Goal: Task Accomplishment & Management: Complete application form

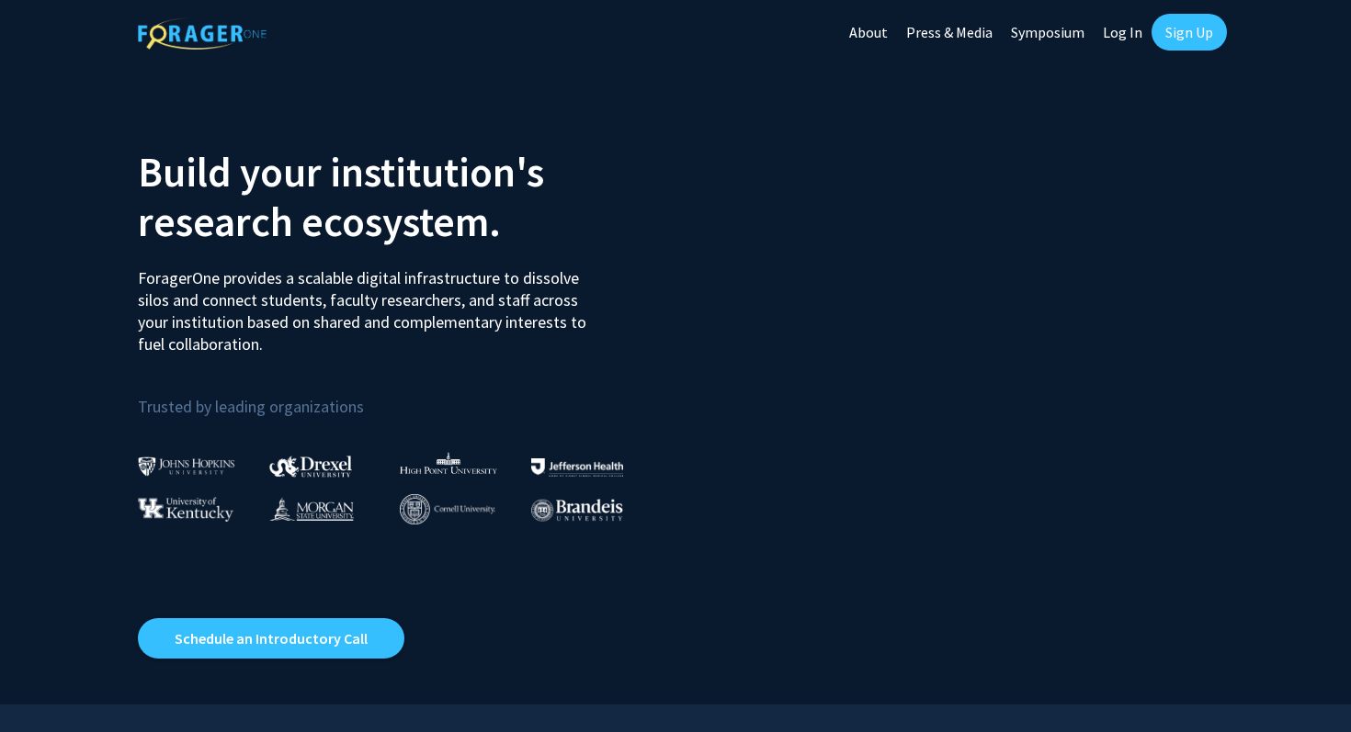
click at [1196, 26] on link "Sign Up" at bounding box center [1189, 32] width 75 height 37
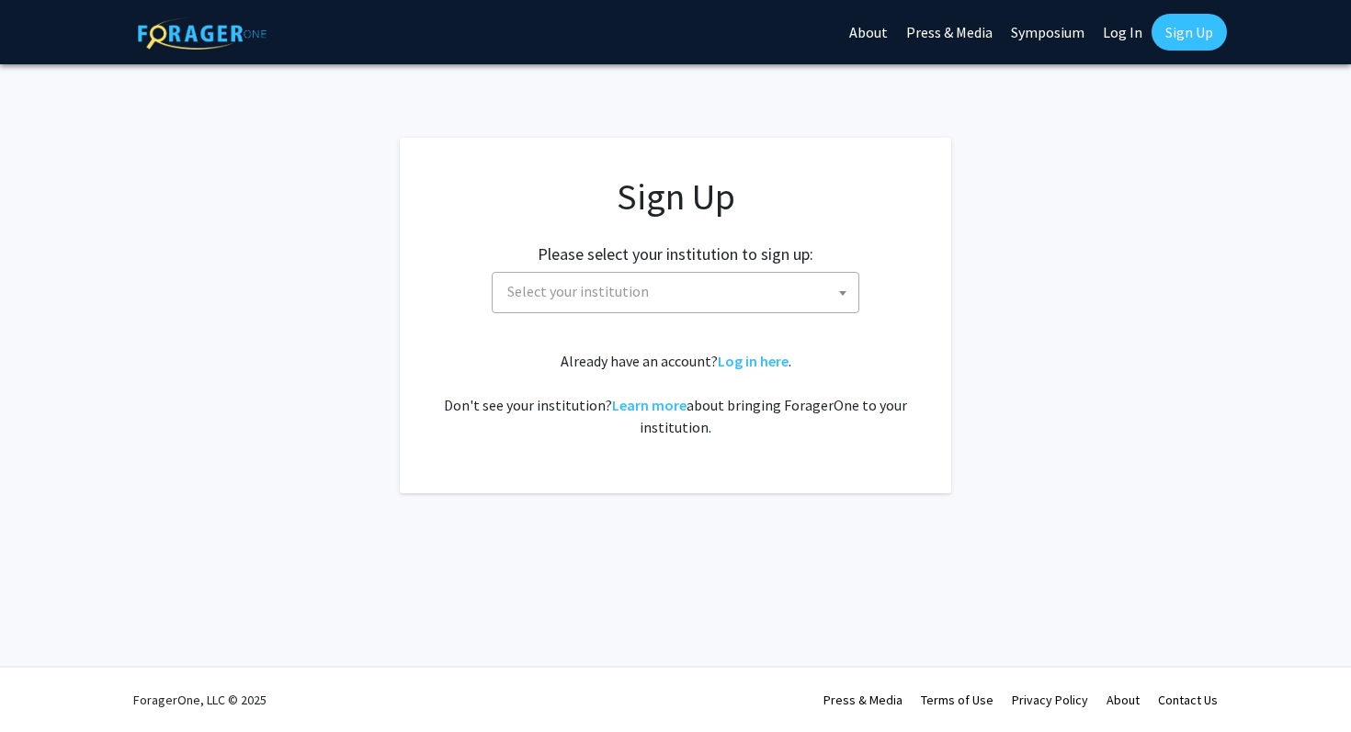
click at [730, 301] on span "Select your institution" at bounding box center [679, 292] width 358 height 38
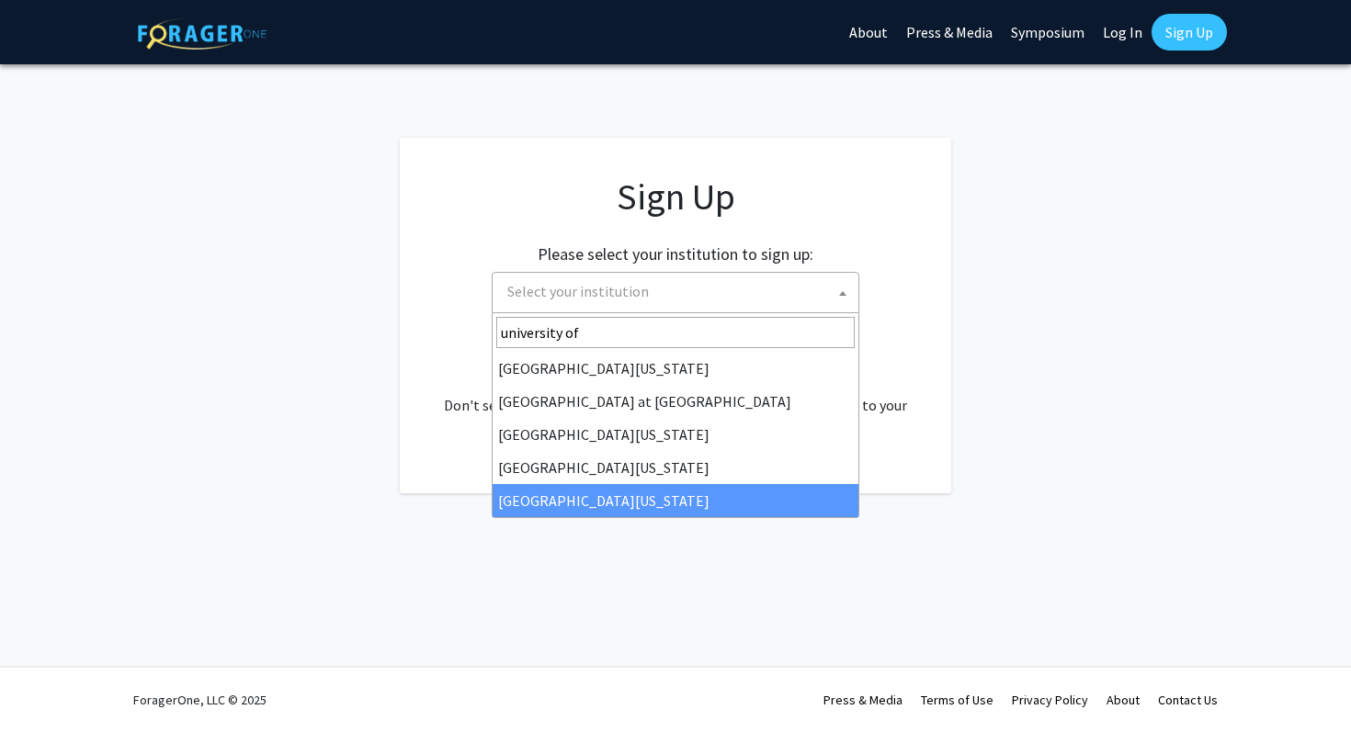
type input "university of"
select select "33"
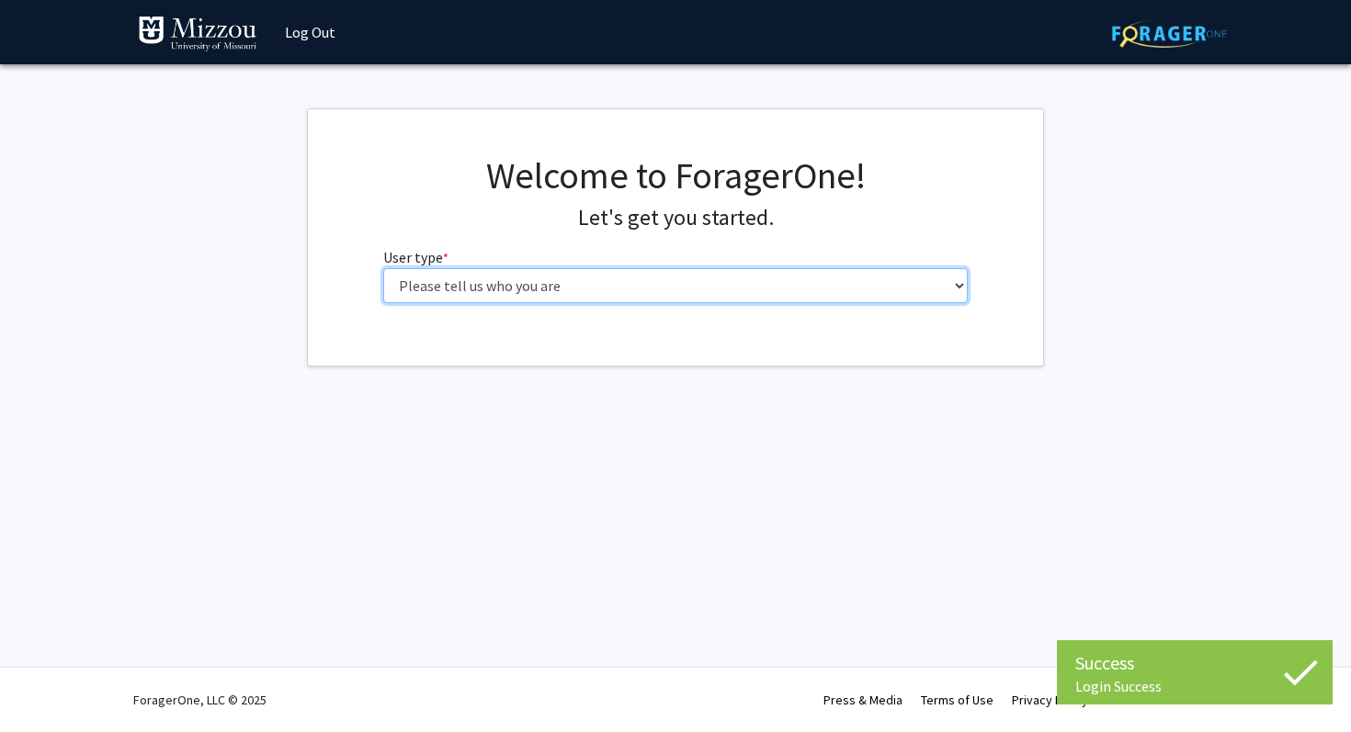
click at [601, 286] on select "Please tell us who you are Undergraduate Student Master's Student Doctoral Cand…" at bounding box center [675, 285] width 585 height 35
select select "1: undergrad"
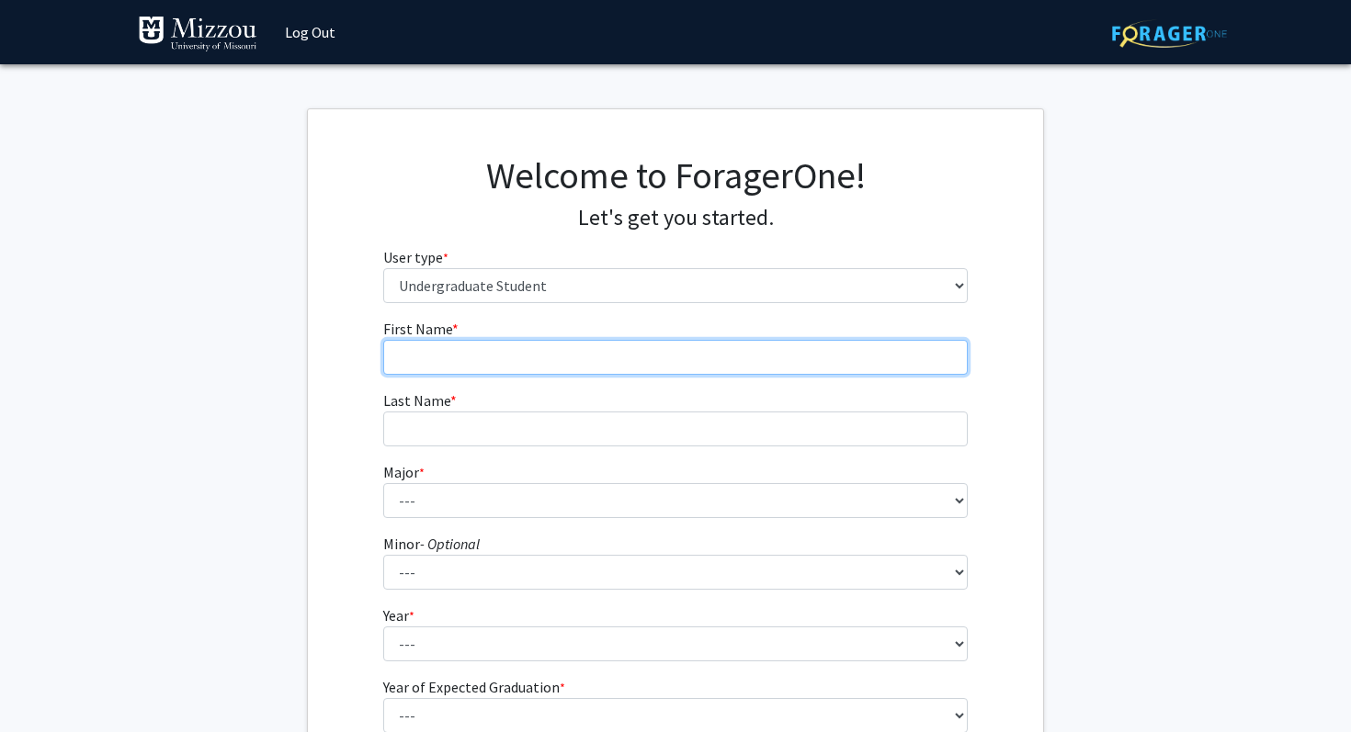
click at [521, 361] on input "First Name * required" at bounding box center [675, 357] width 585 height 35
type input "Dagan"
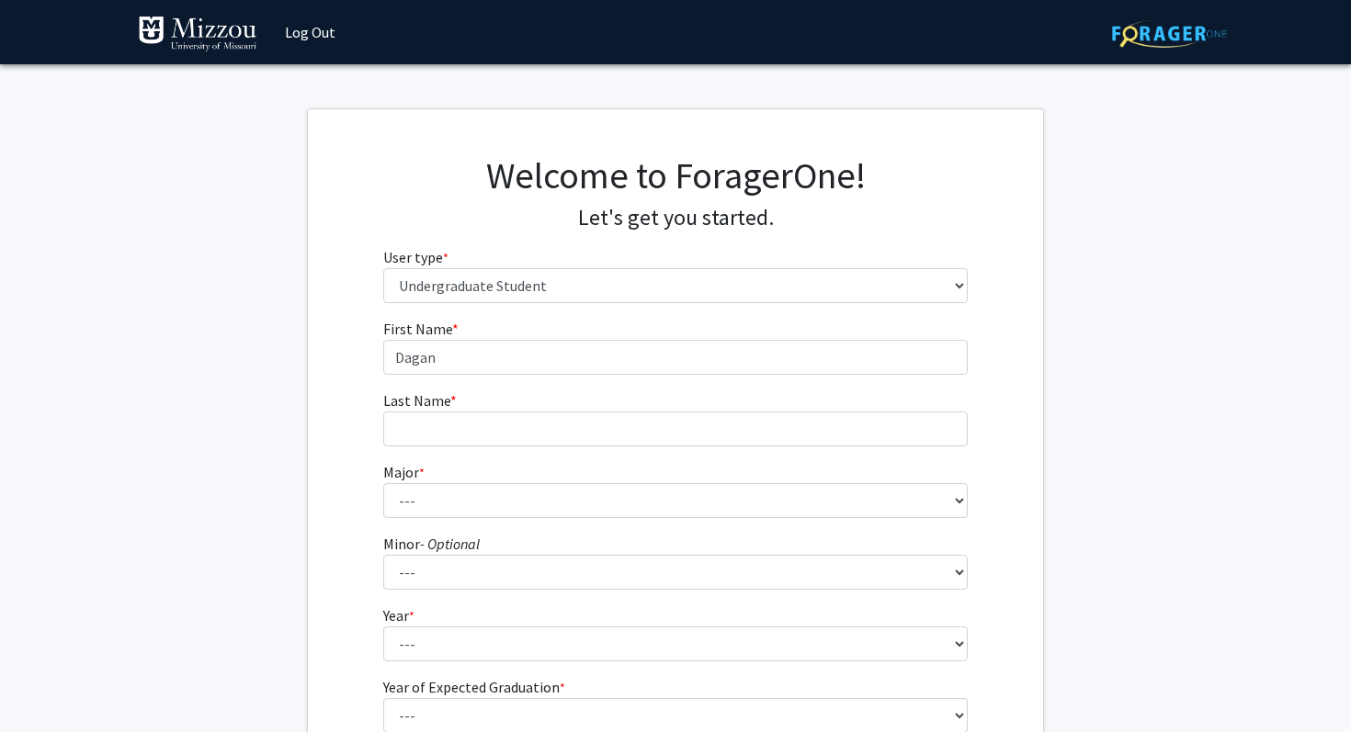
type input "Joiner"
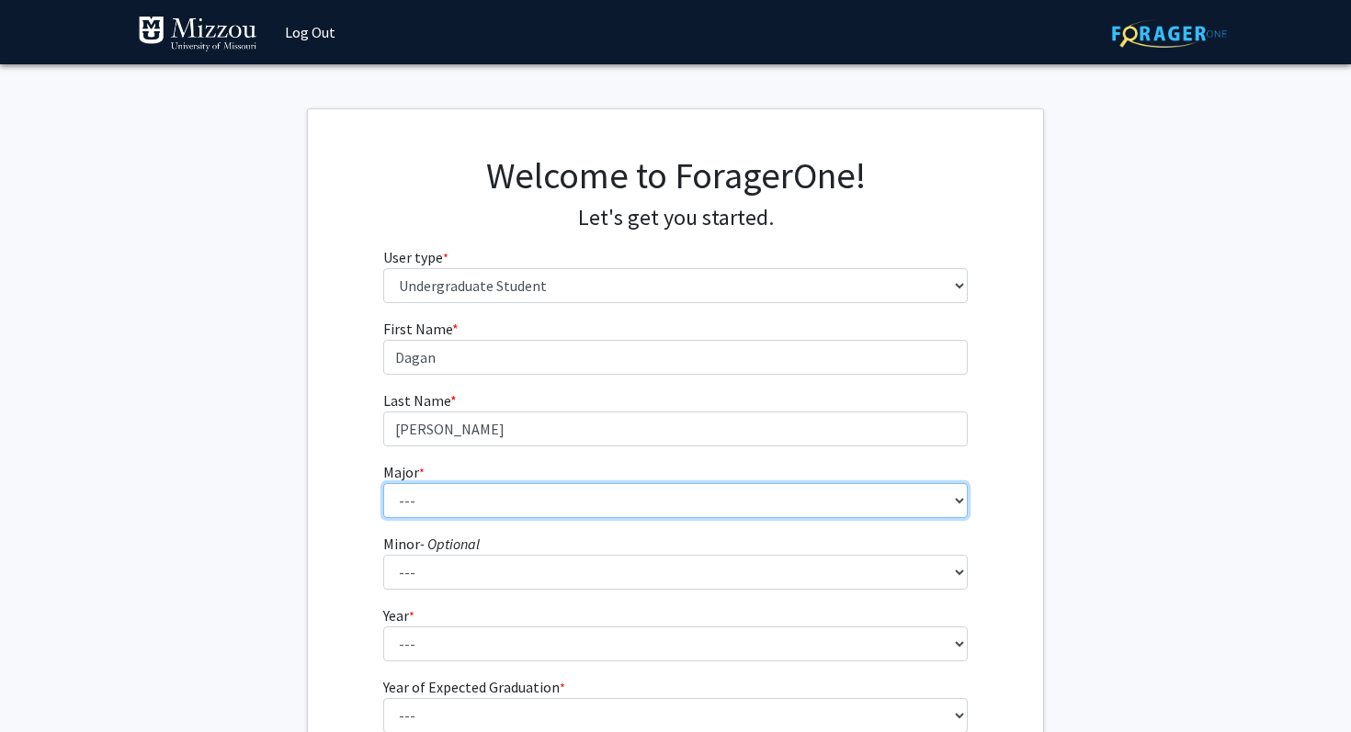
click at [451, 501] on select "--- Agribusiness Management Agricultural Education Agricultural Education: Comm…" at bounding box center [675, 500] width 585 height 35
select select "15: 2504"
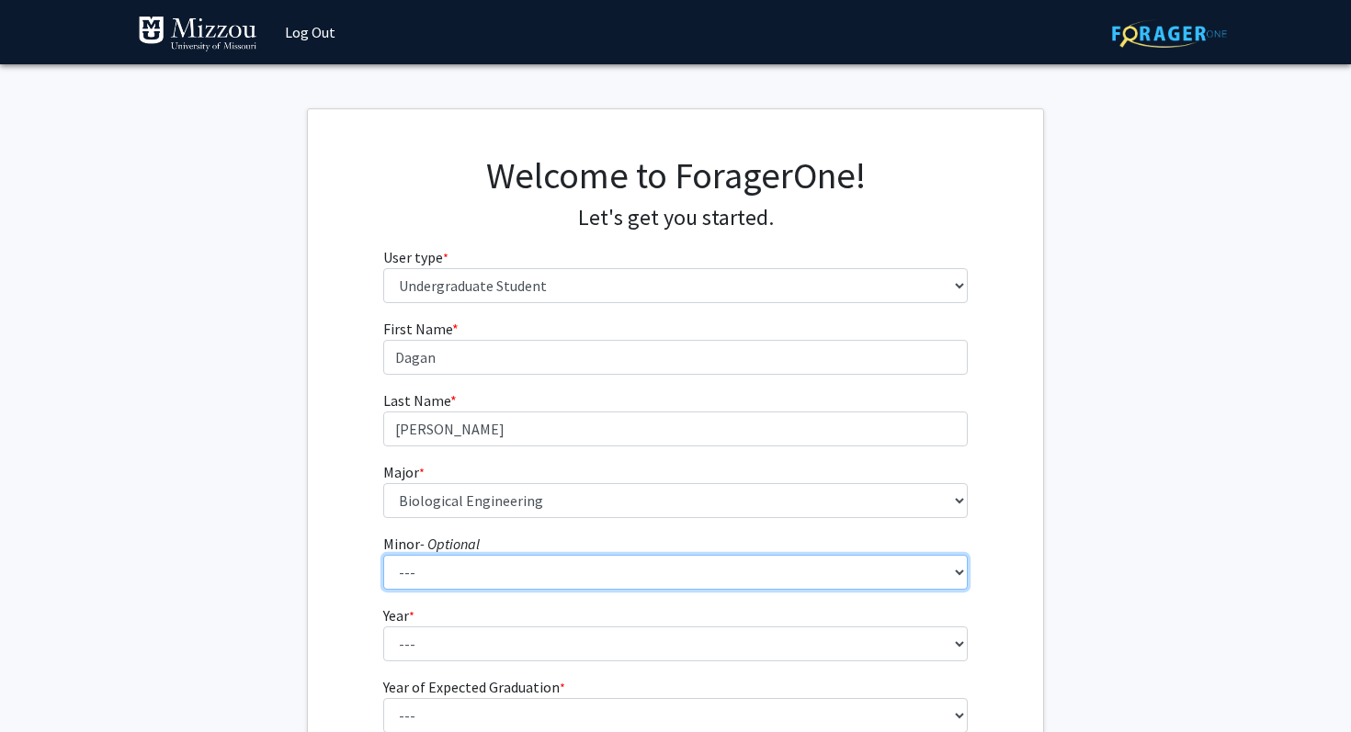
click at [454, 568] on select "--- Accountancy Aerospace Engineering Aerospace Studies Agribusiness Management…" at bounding box center [675, 572] width 585 height 35
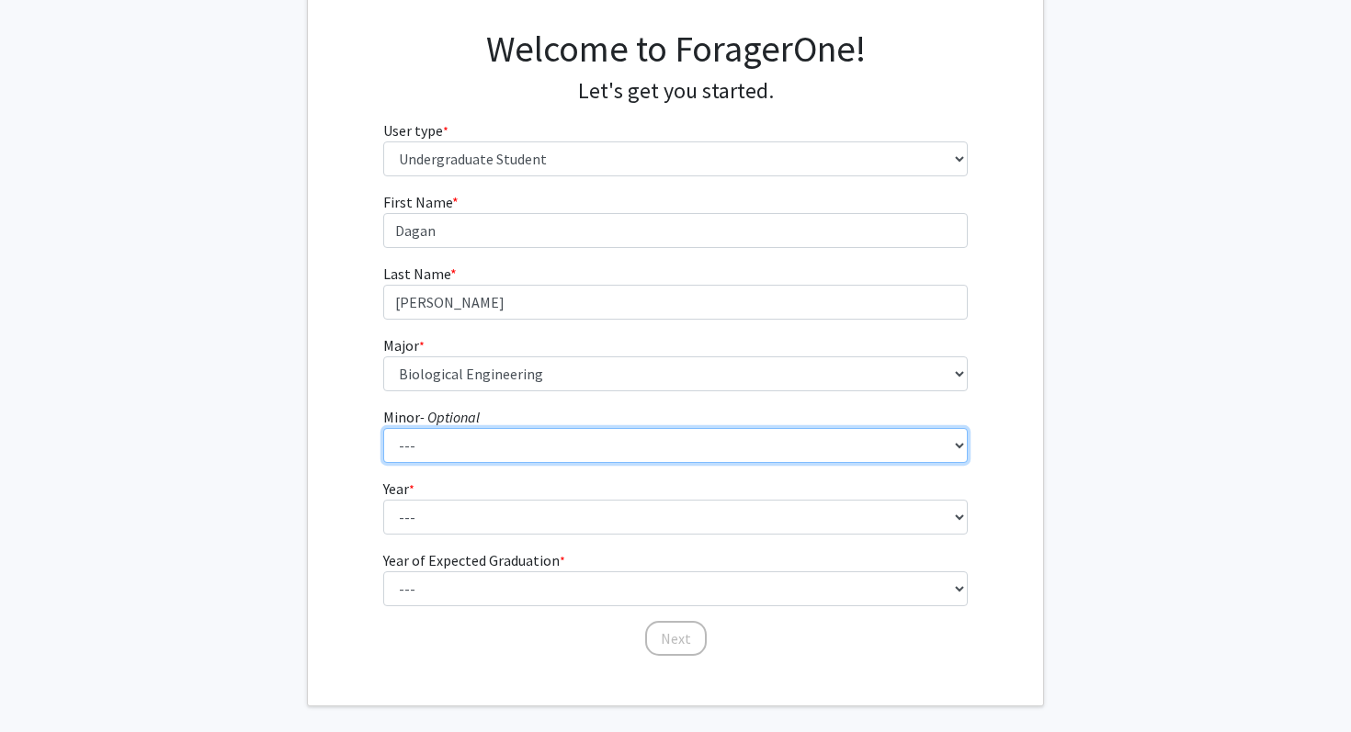
scroll to position [130, 0]
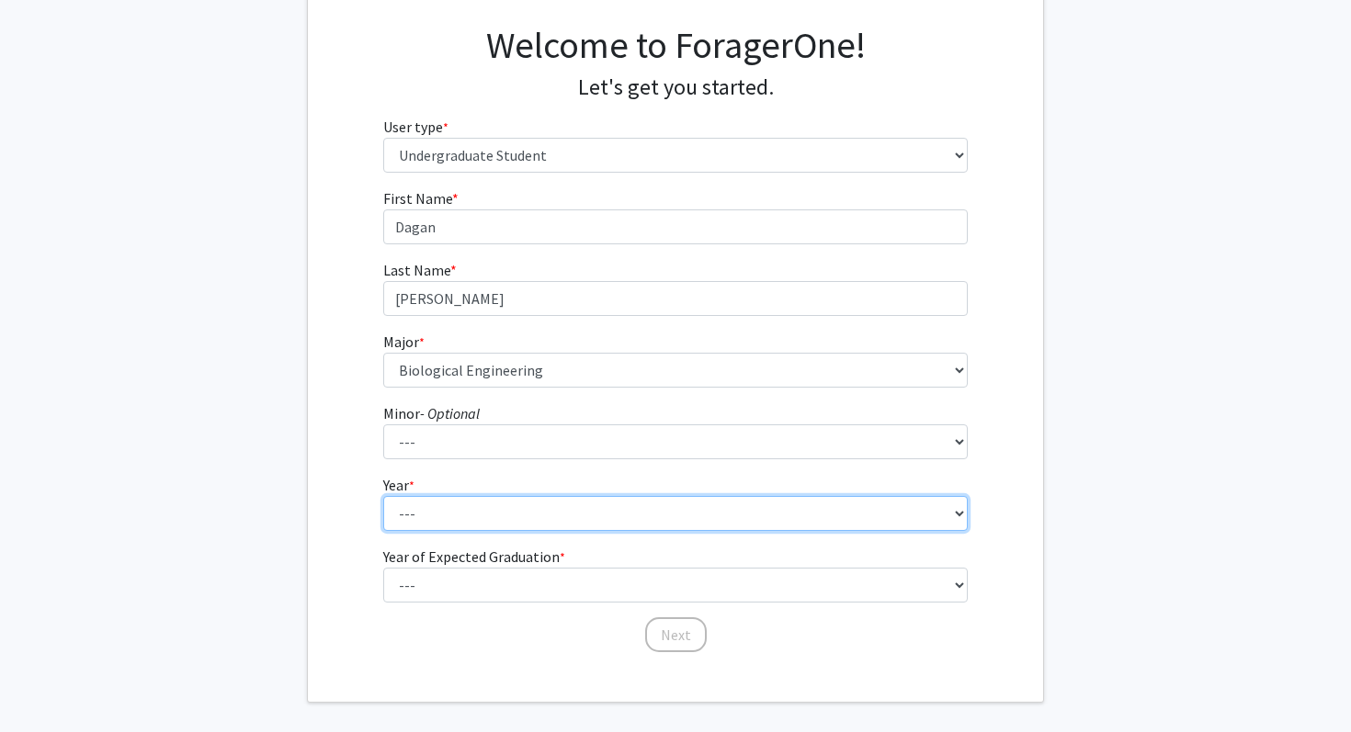
click at [504, 505] on select "--- First-year Sophomore Junior Senior Postbaccalaureate Certificate" at bounding box center [675, 513] width 585 height 35
select select "2: sophomore"
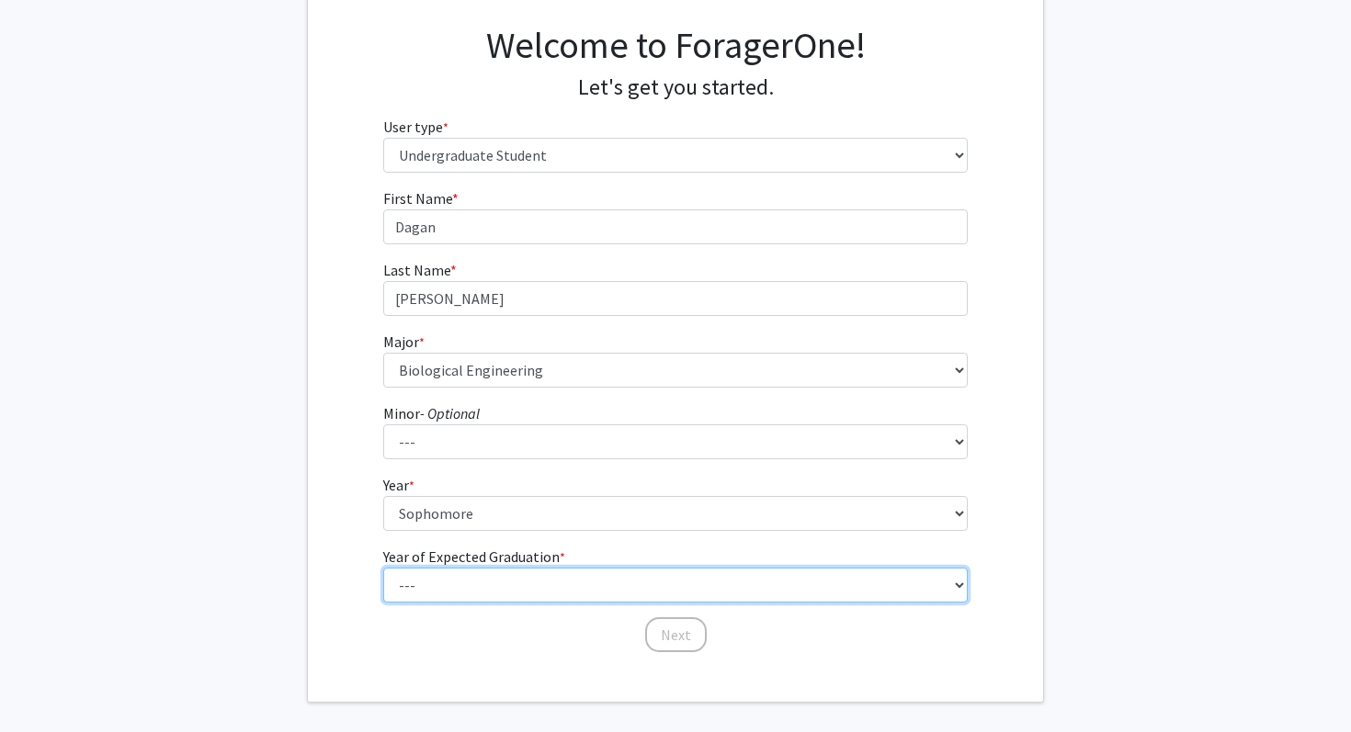
click at [488, 583] on select "--- 2025 2026 2027 2028 2029 2030 2031 2032 2033 2034" at bounding box center [675, 585] width 585 height 35
select select "4: 2028"
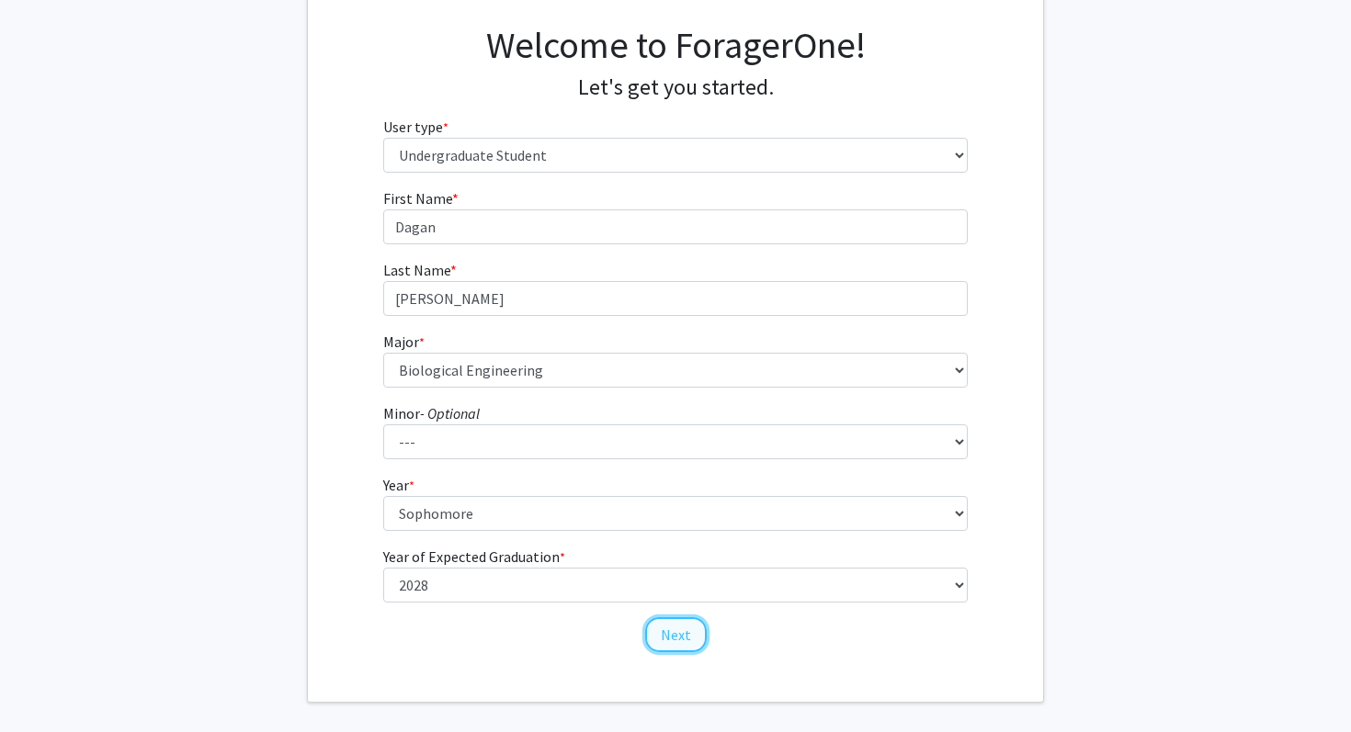
click at [702, 636] on button "Next" at bounding box center [676, 635] width 62 height 35
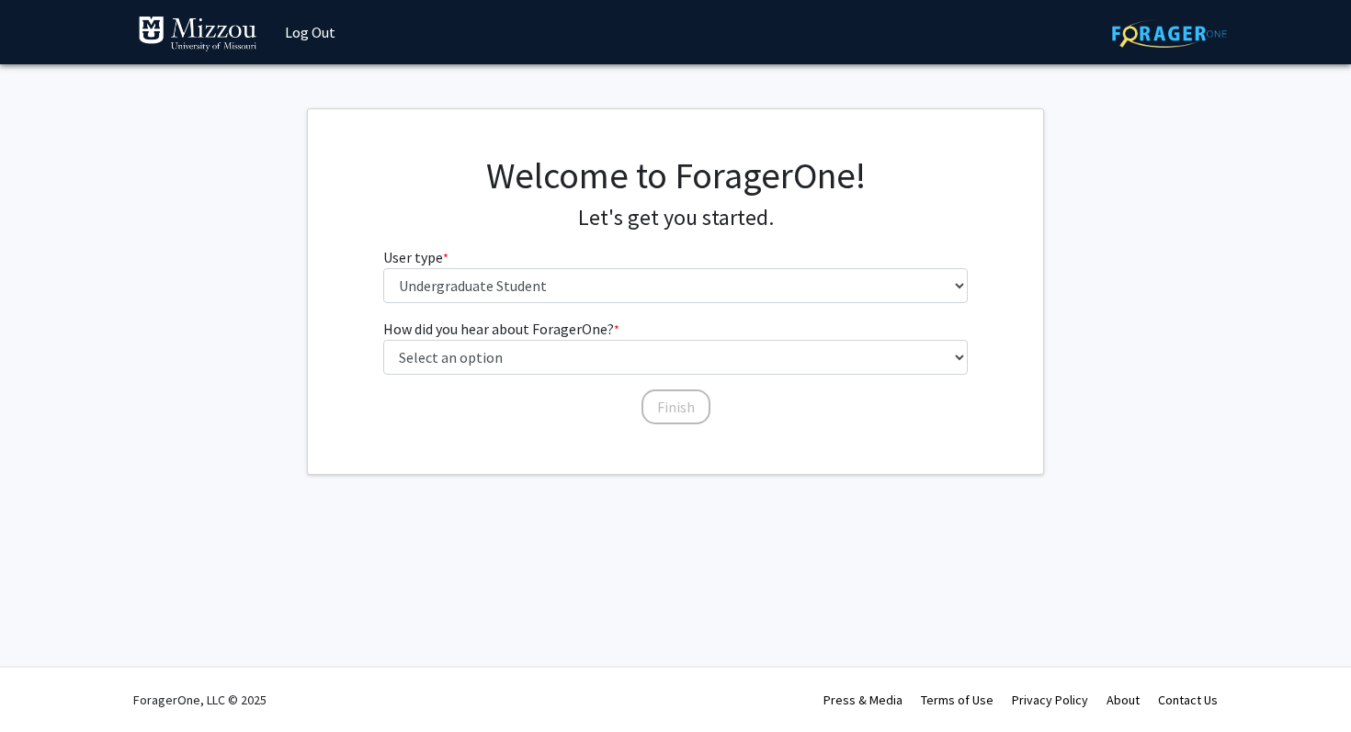
scroll to position [0, 0]
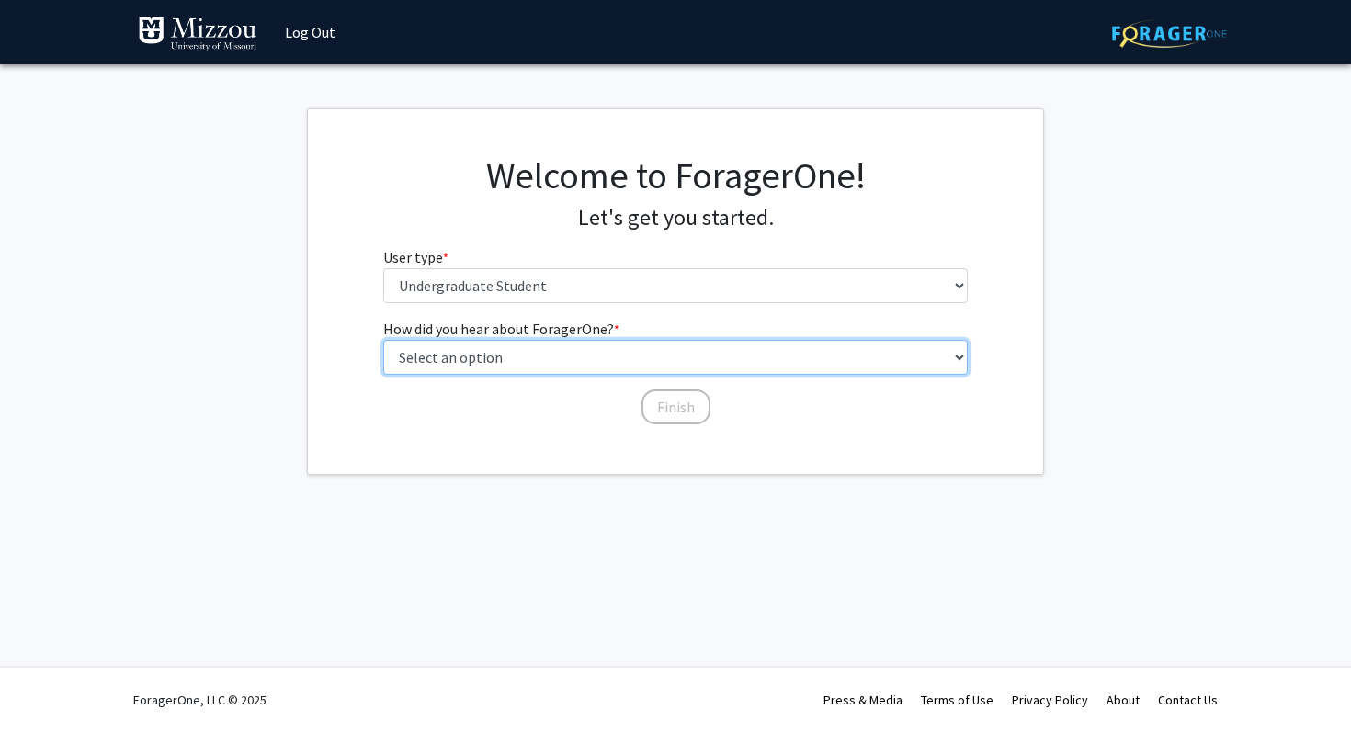
click at [602, 351] on select "Select an option Peer/student recommendation Faculty/staff recommendation Unive…" at bounding box center [675, 357] width 585 height 35
select select "3: university_website"
click at [652, 367] on select "Select an option Peer/student recommendation Faculty/staff recommendation Unive…" at bounding box center [675, 357] width 585 height 35
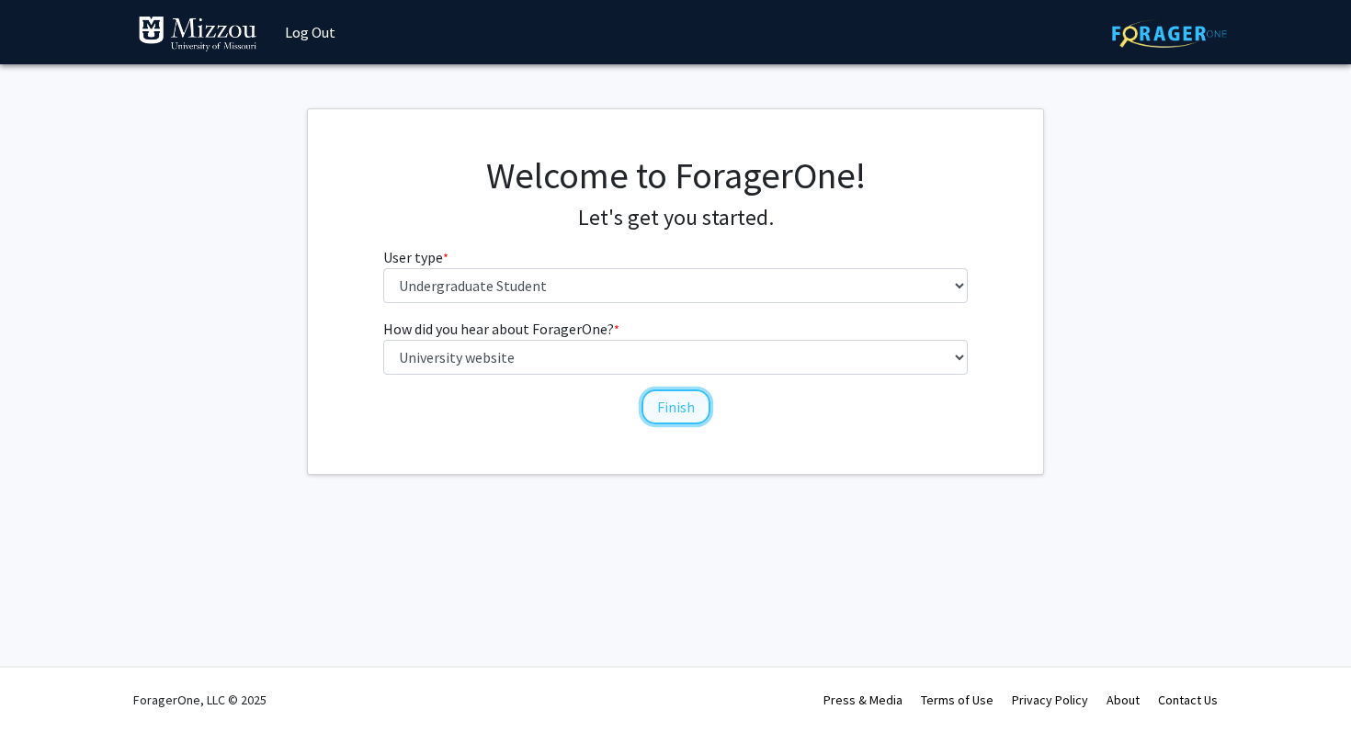
click at [671, 403] on button "Finish" at bounding box center [675, 407] width 69 height 35
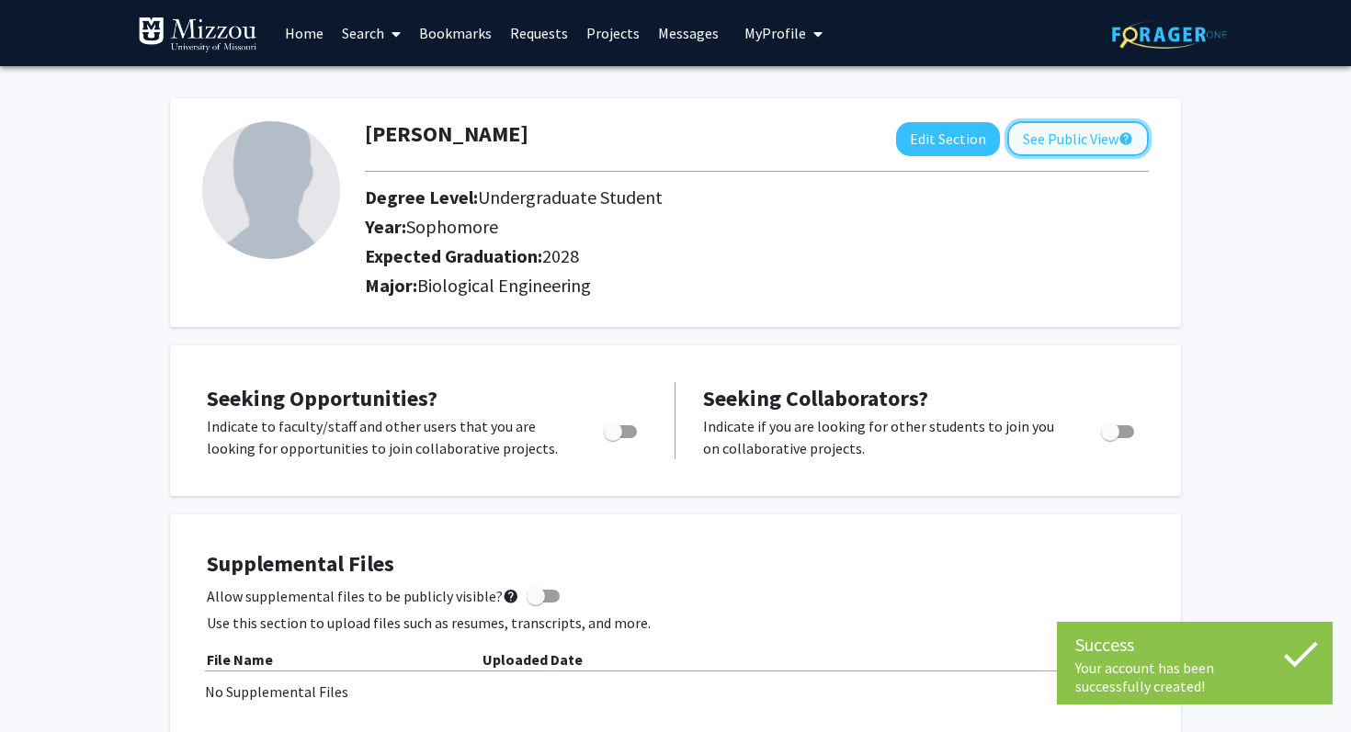
click at [1080, 140] on button "See Public View help" at bounding box center [1078, 138] width 142 height 35
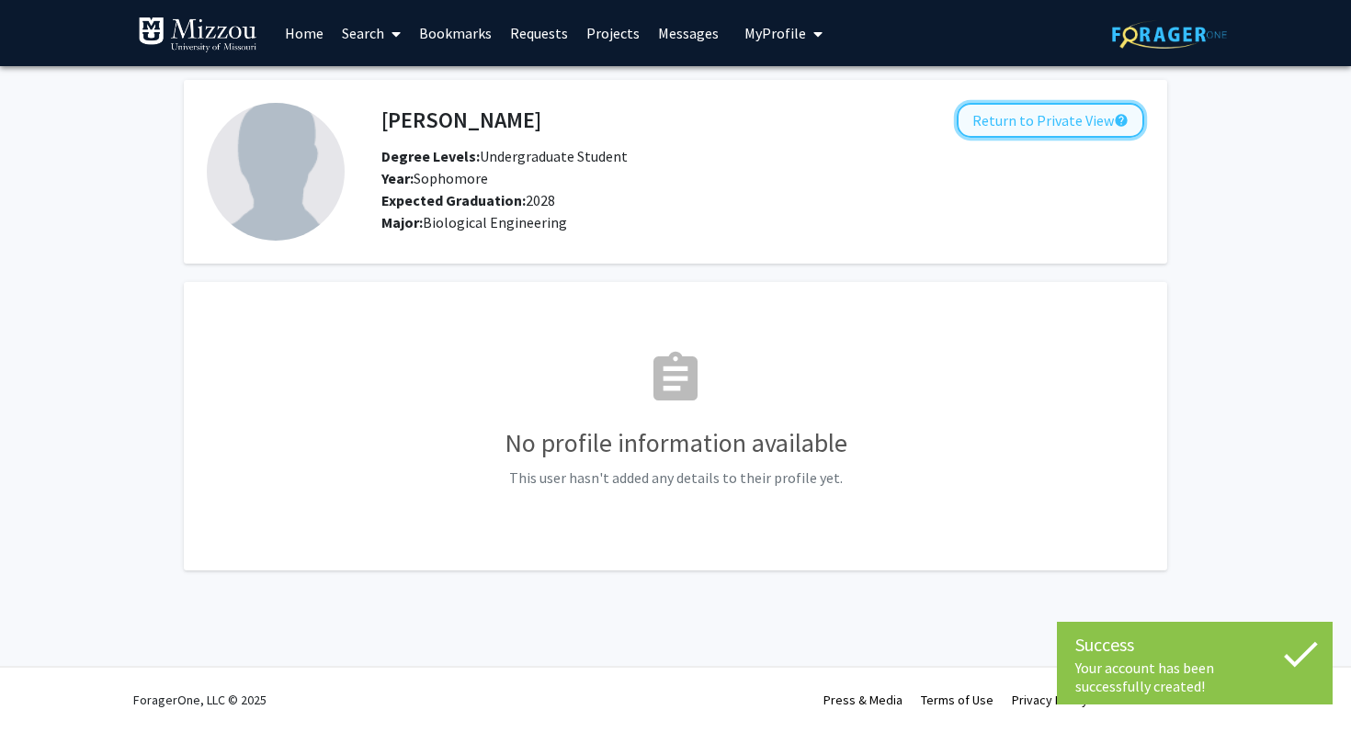
click at [1074, 122] on button "Return to Private View help" at bounding box center [1050, 120] width 187 height 35
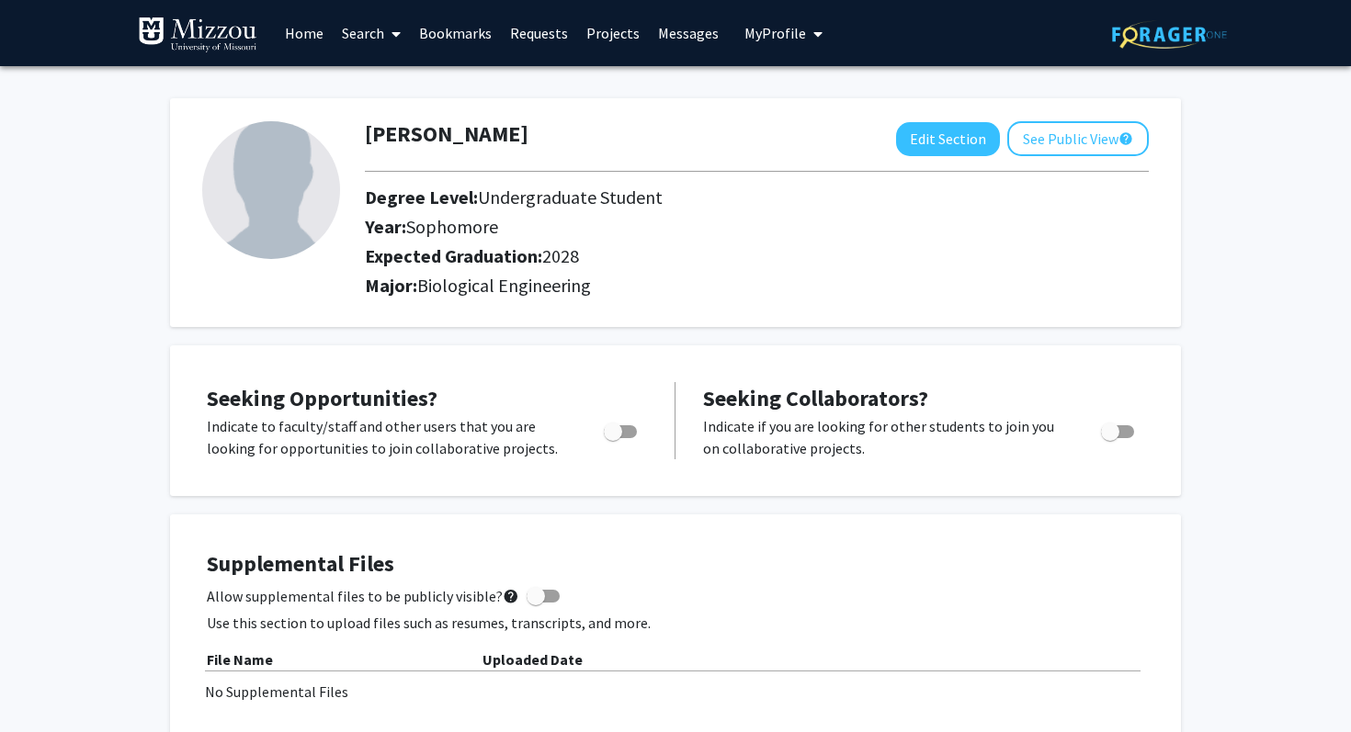
click at [622, 426] on span "Toggle" at bounding box center [620, 432] width 33 height 13
click at [613, 438] on input "Are you actively seeking opportunities?" at bounding box center [612, 438] width 1 height 1
checkbox input "true"
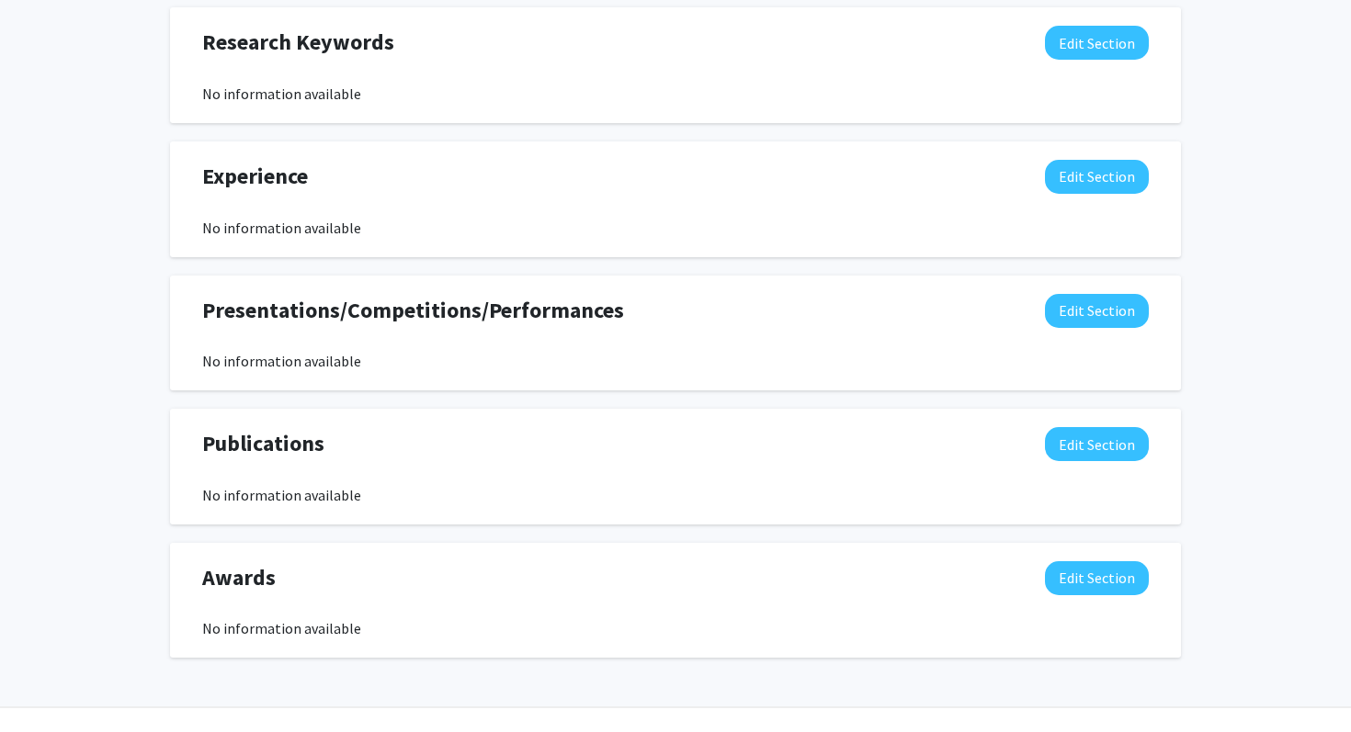
scroll to position [992, 0]
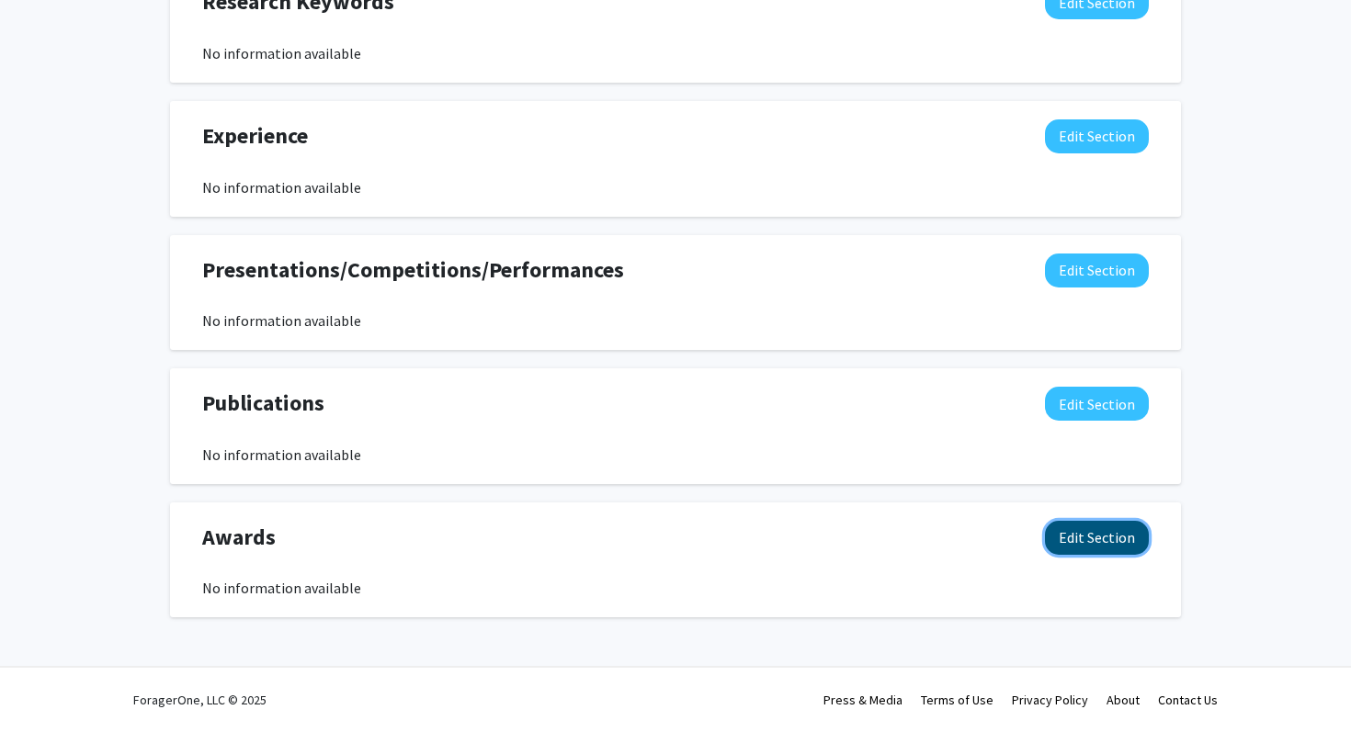
click at [1113, 538] on button "Edit Section" at bounding box center [1097, 538] width 104 height 34
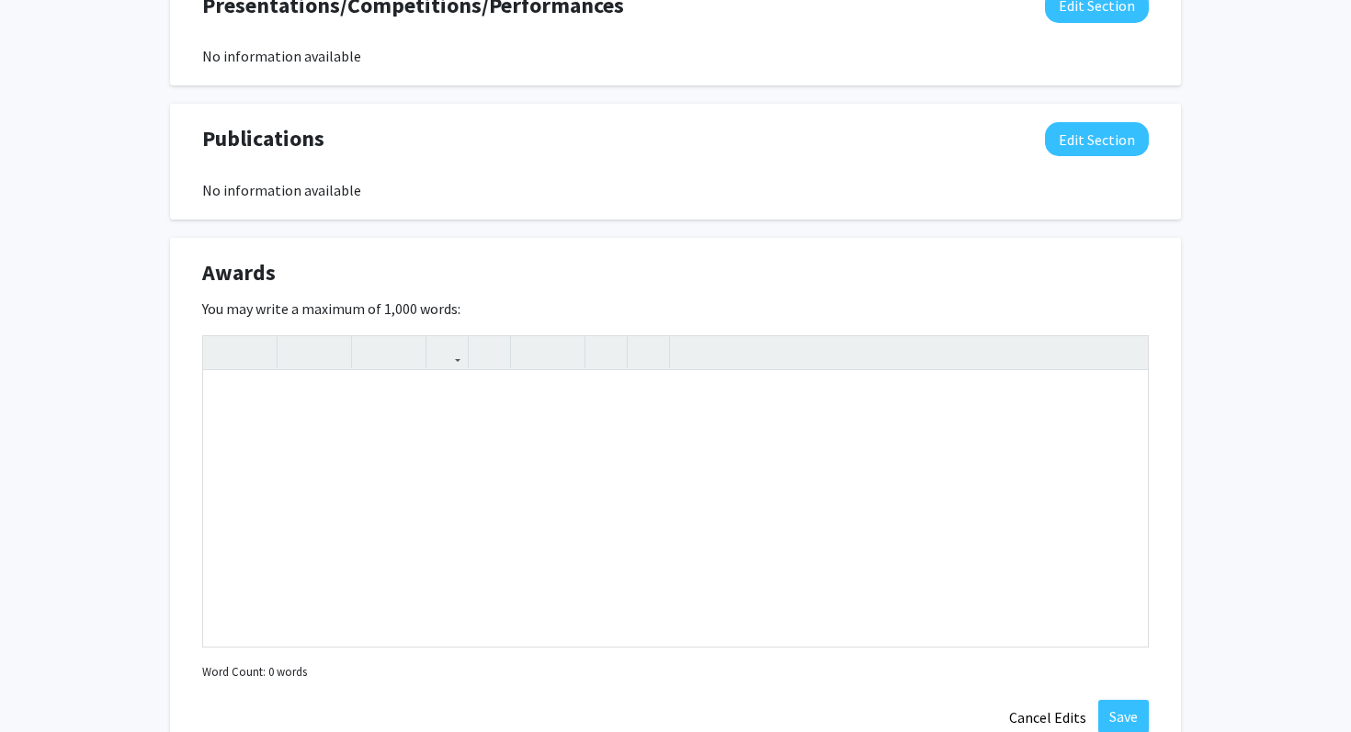
scroll to position [1265, 0]
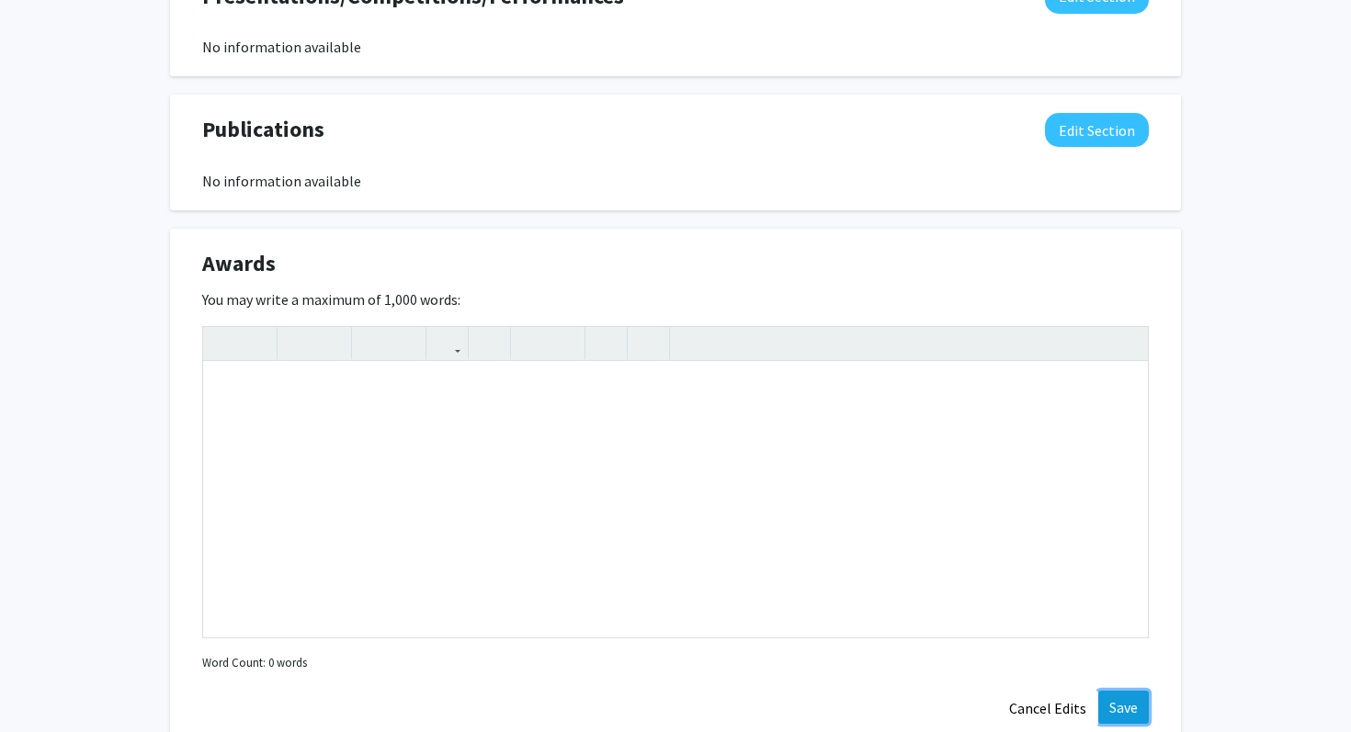
click at [1129, 718] on button "Save" at bounding box center [1123, 707] width 51 height 33
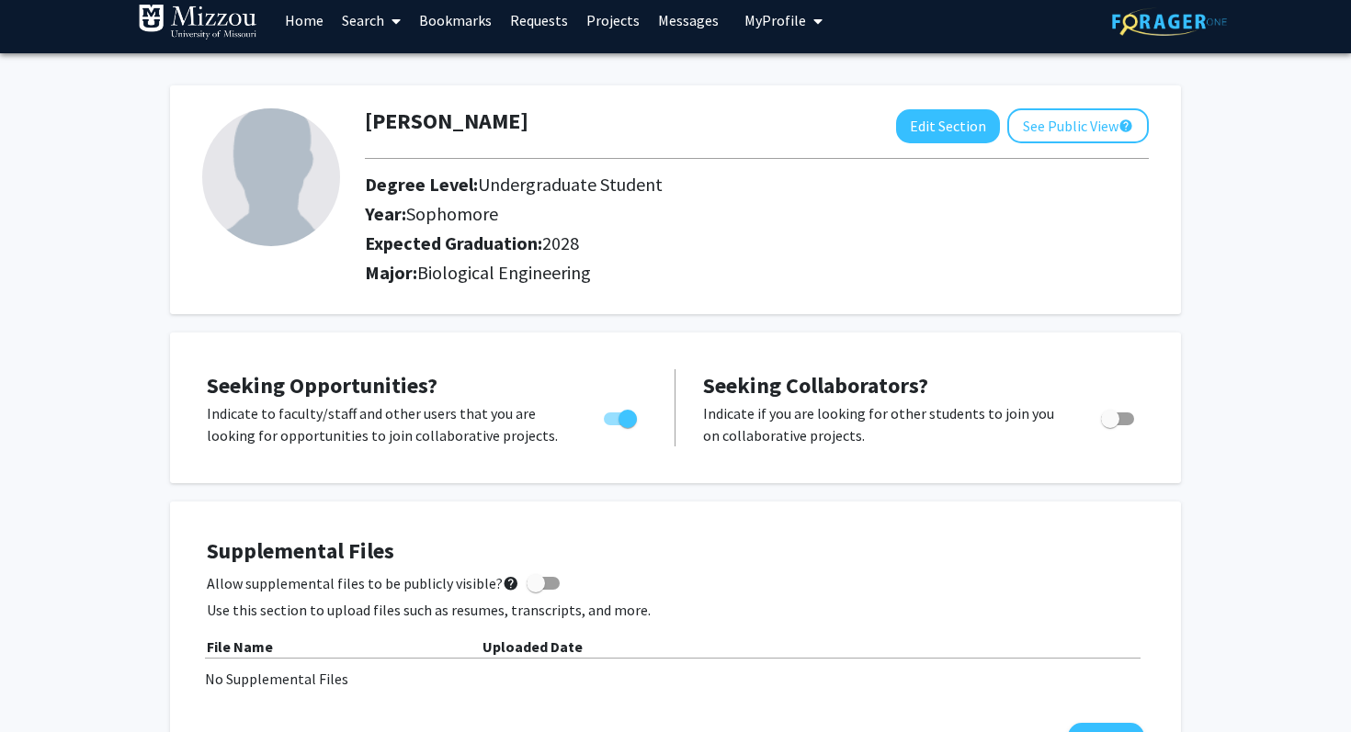
scroll to position [0, 0]
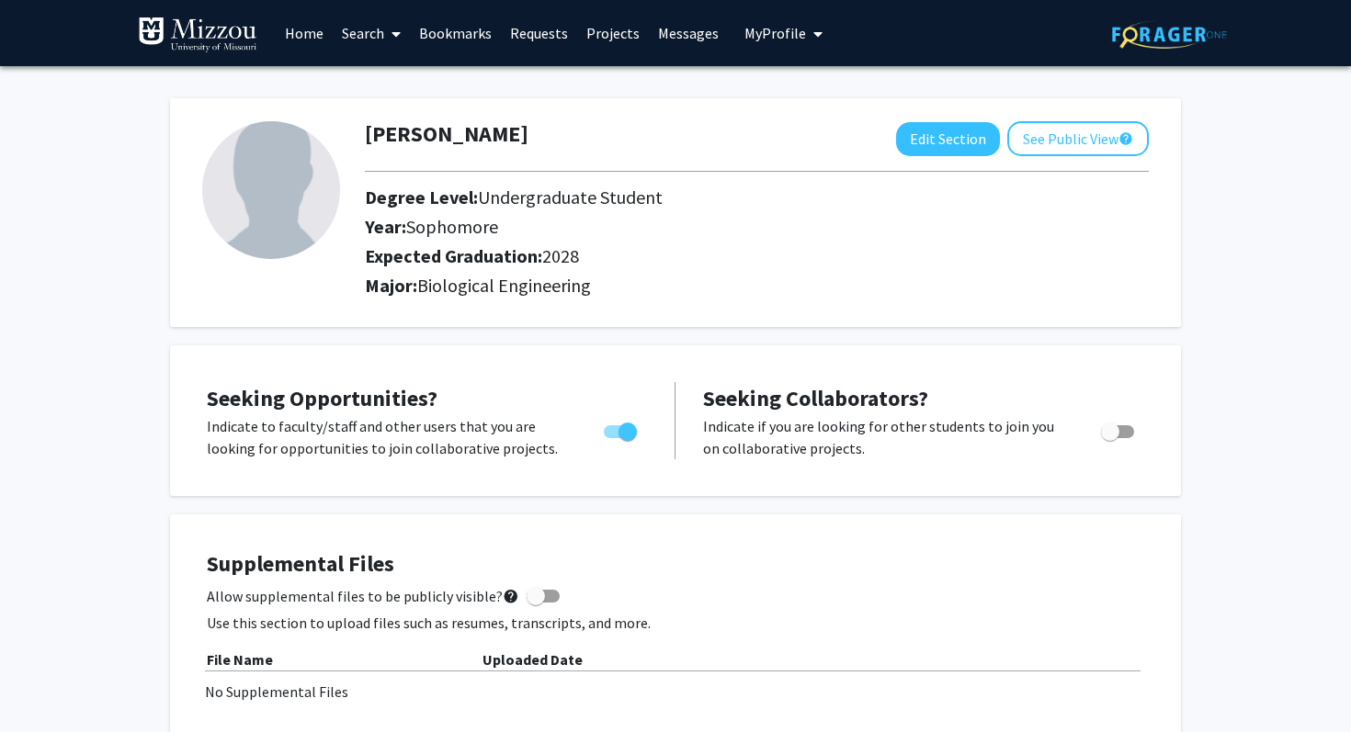
click at [290, 230] on img at bounding box center [271, 190] width 138 height 138
click at [977, 133] on button "Edit Section" at bounding box center [948, 139] width 104 height 34
select select "sophomore"
select select "2028"
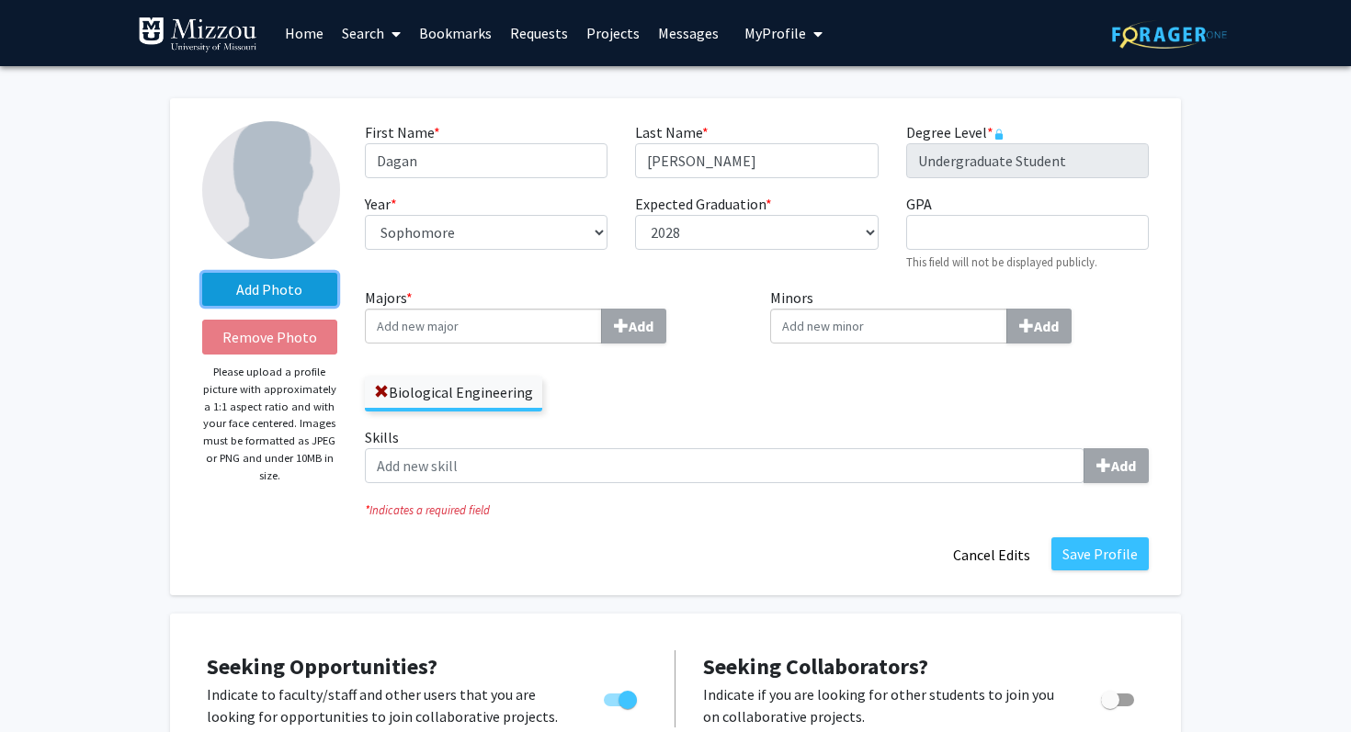
click at [277, 288] on label "Add Photo" at bounding box center [269, 289] width 135 height 33
click at [0, 0] on input "Add Photo" at bounding box center [0, 0] width 0 height 0
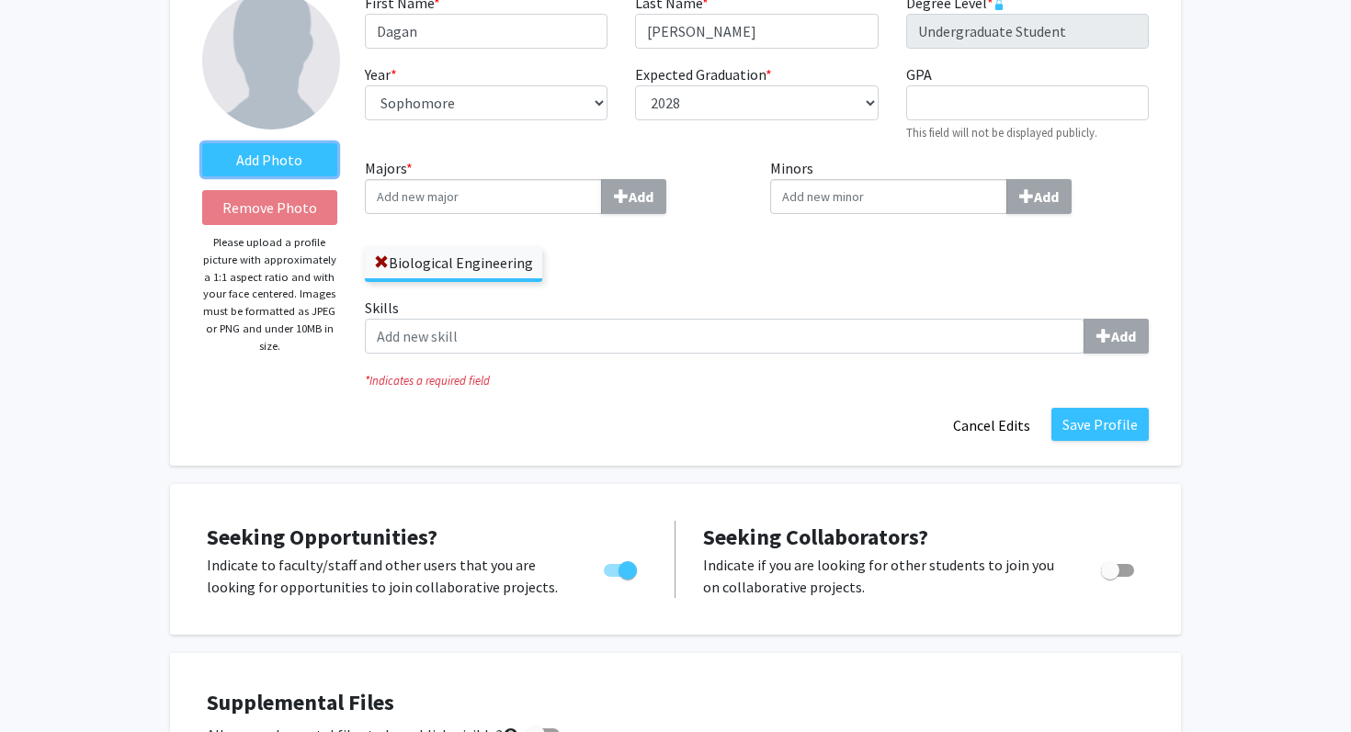
scroll to position [133, 0]
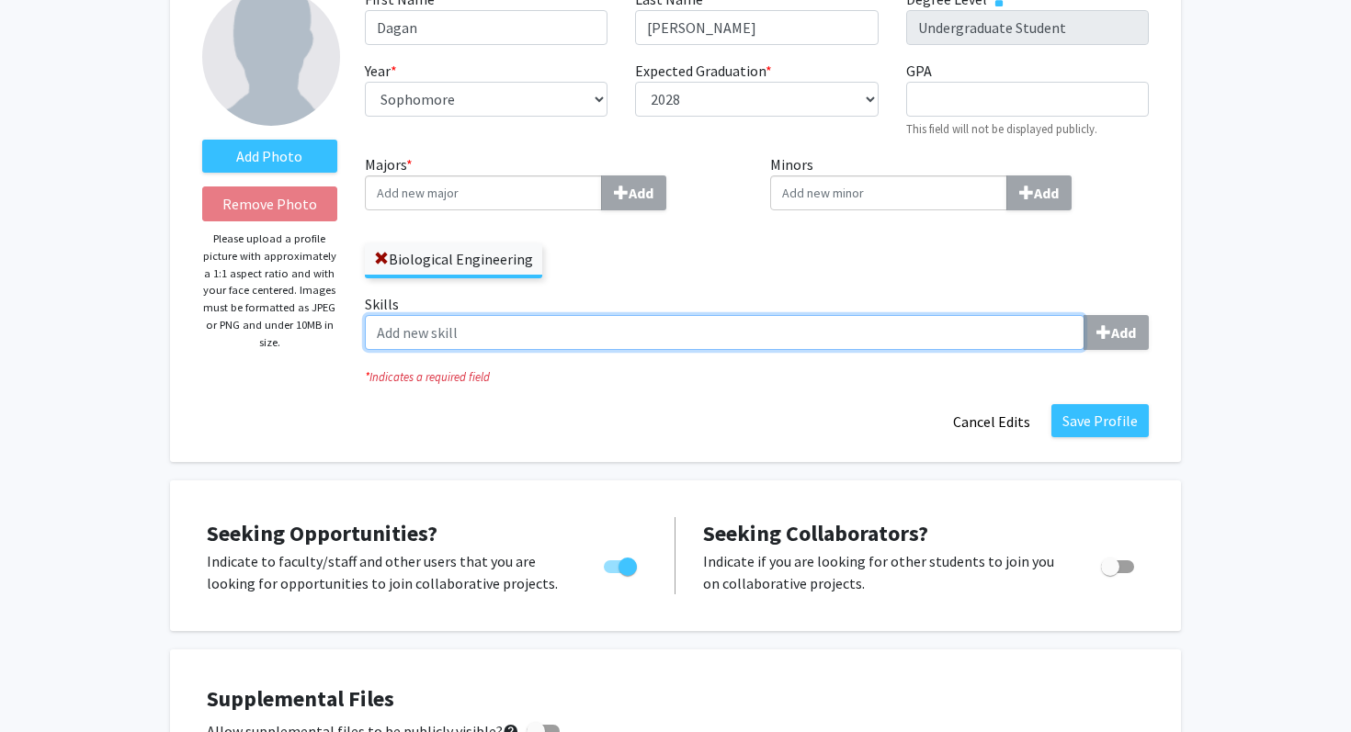
click at [765, 330] on input "Skills Add" at bounding box center [725, 332] width 720 height 35
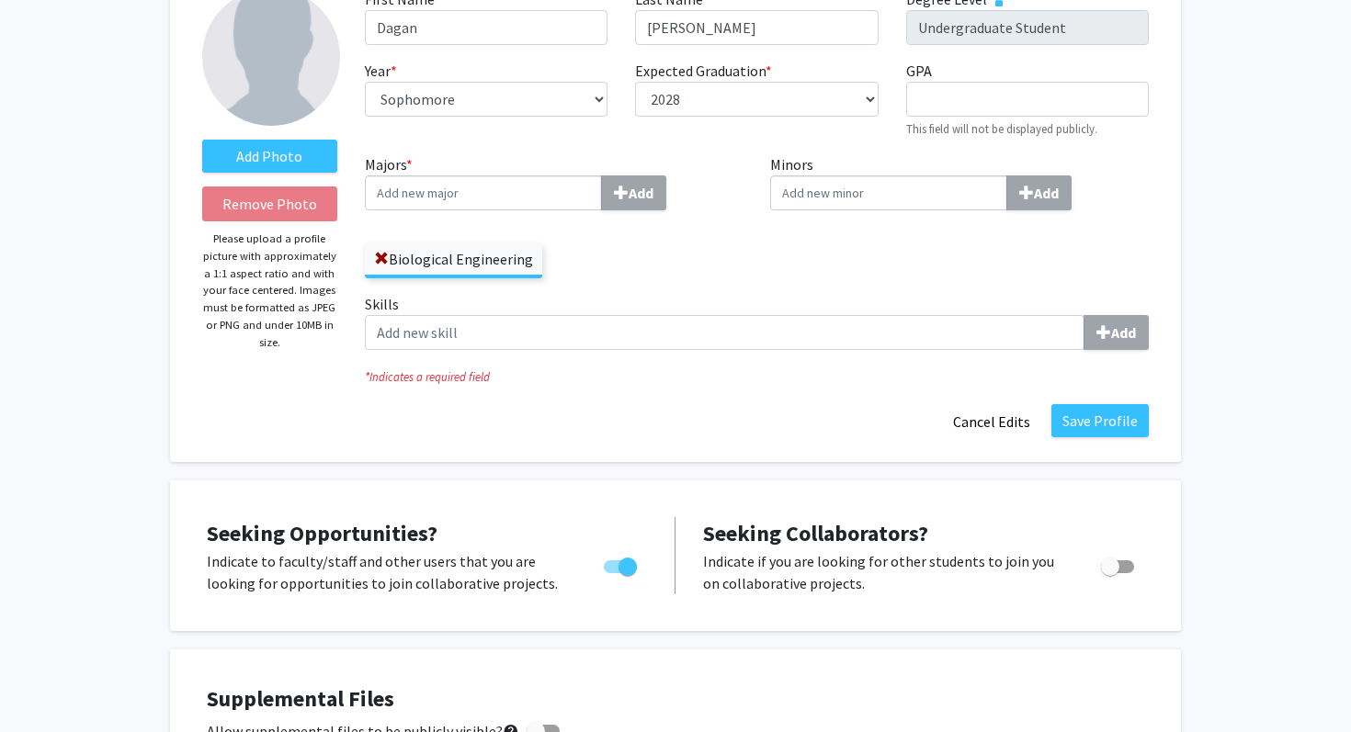
click at [693, 295] on label "Skills Add" at bounding box center [757, 321] width 784 height 57
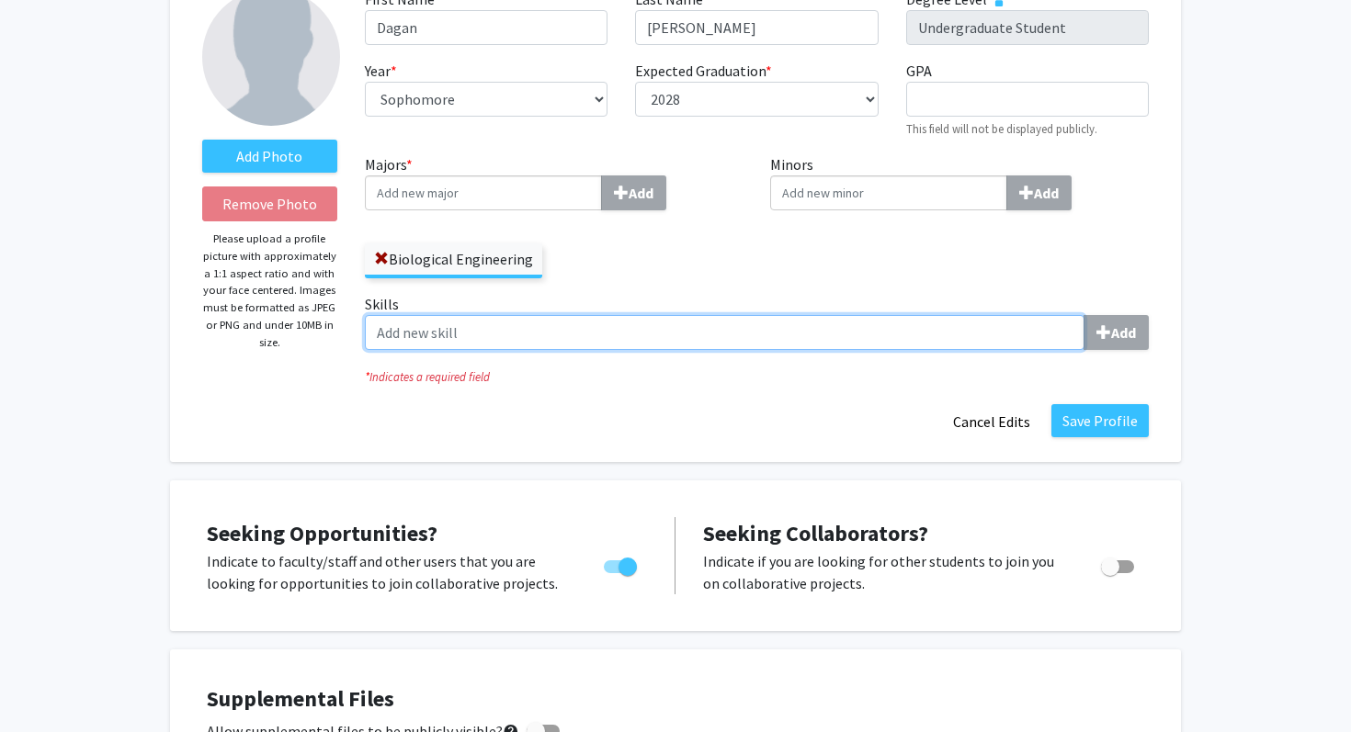
click at [693, 315] on input "Skills Add" at bounding box center [725, 332] width 720 height 35
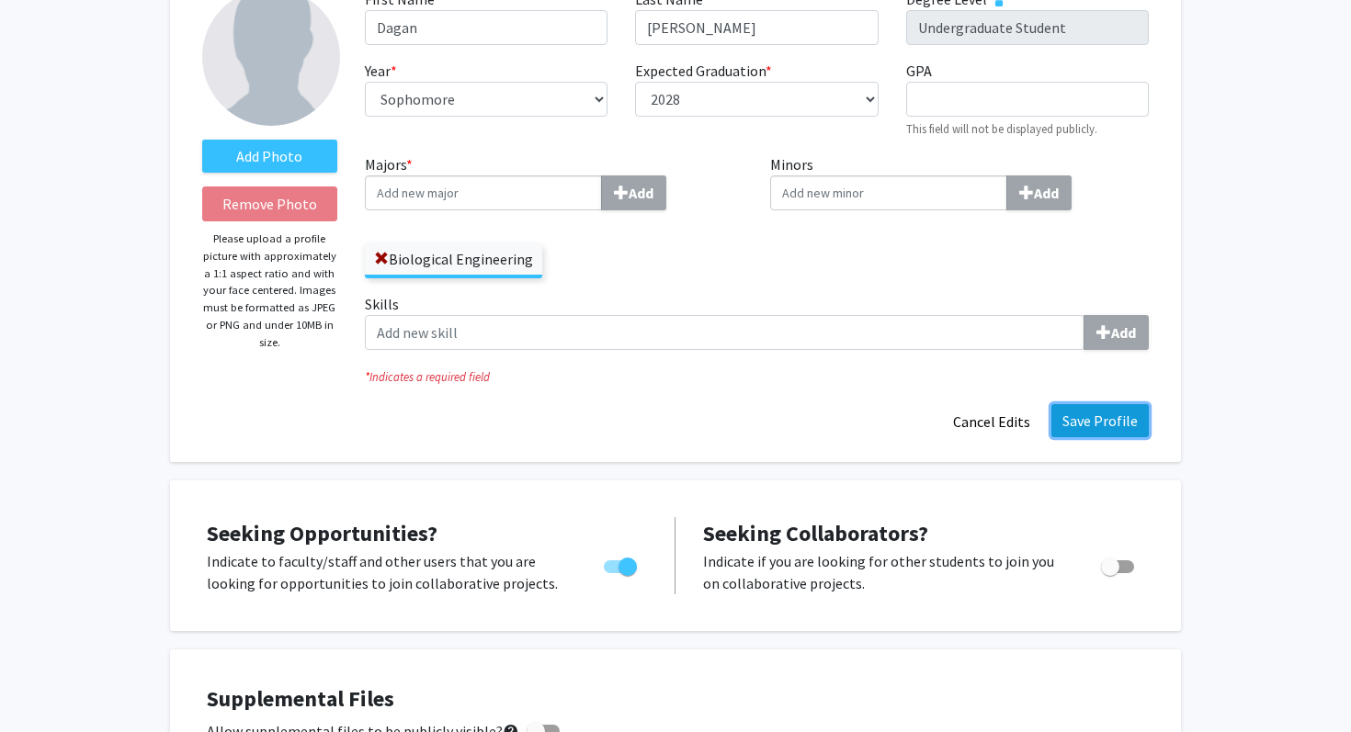
click at [1093, 415] on button "Save Profile" at bounding box center [1099, 420] width 97 height 33
